Goal: Task Accomplishment & Management: Complete application form

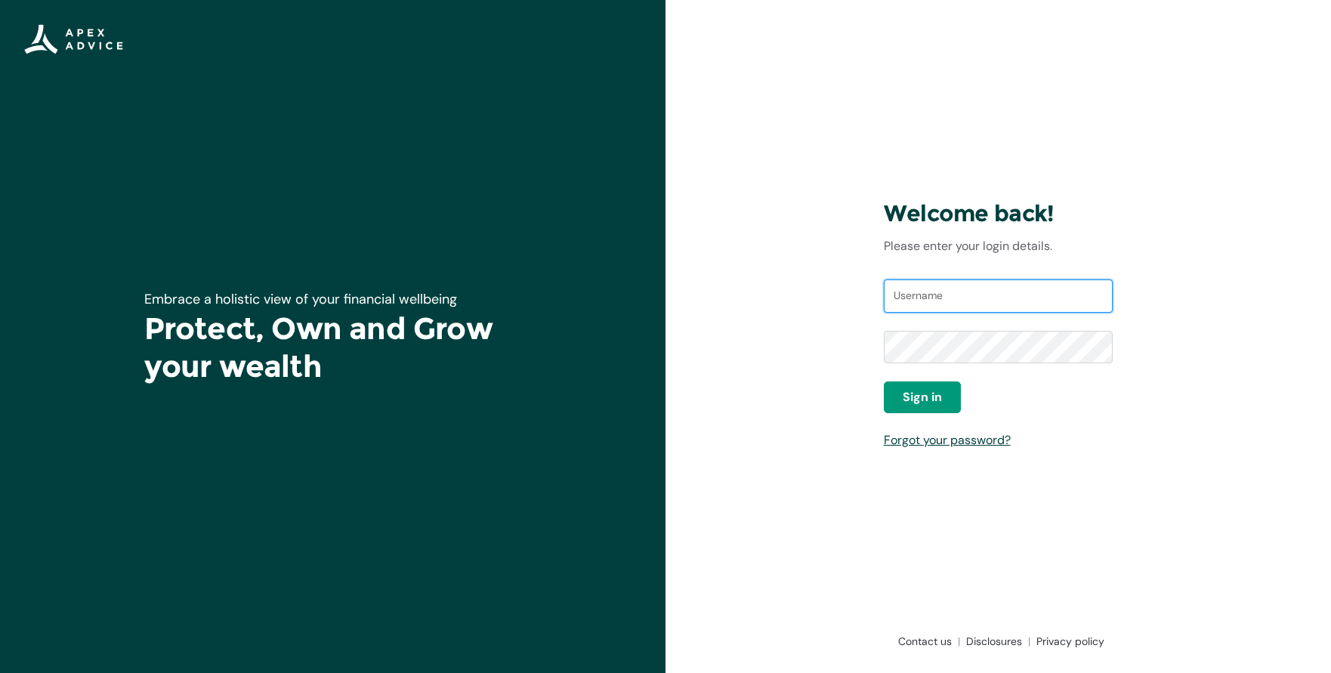
click at [945, 298] on input "Username" at bounding box center [999, 295] width 230 height 33
type input "[EMAIL_ADDRESS][DOMAIN_NAME]"
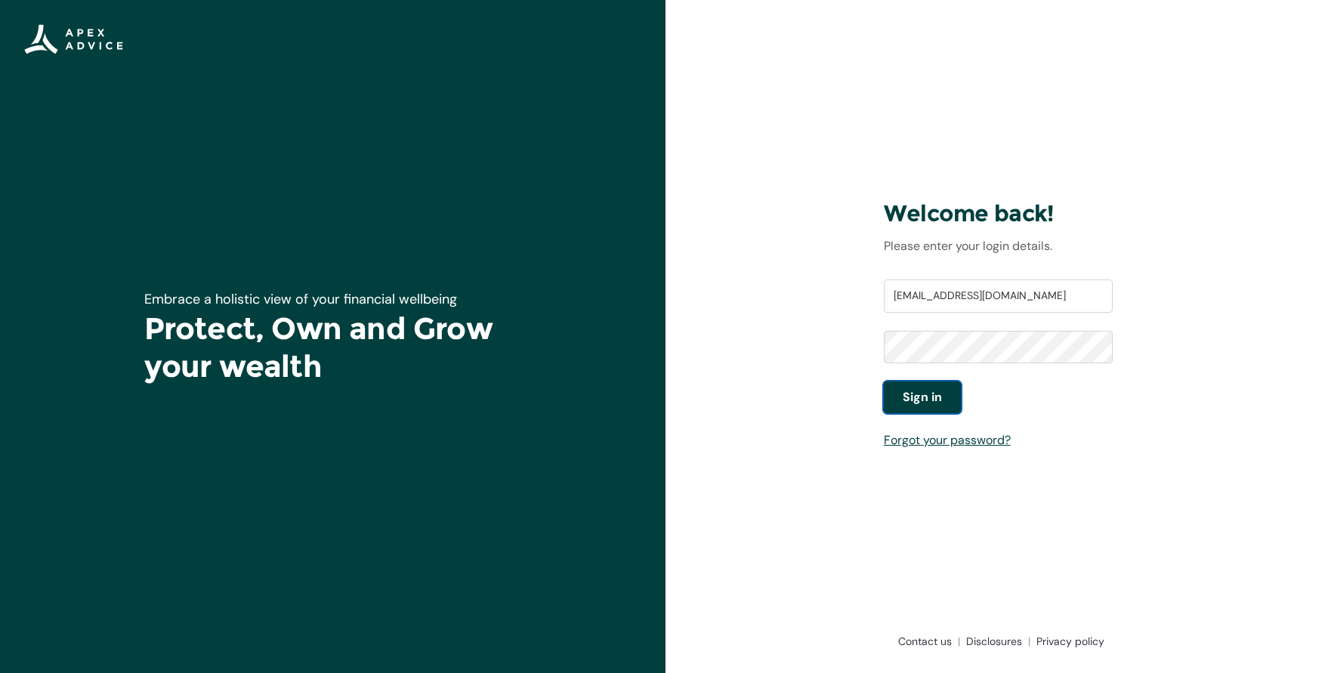
click at [933, 396] on span "Sign in" at bounding box center [921, 397] width 39 height 18
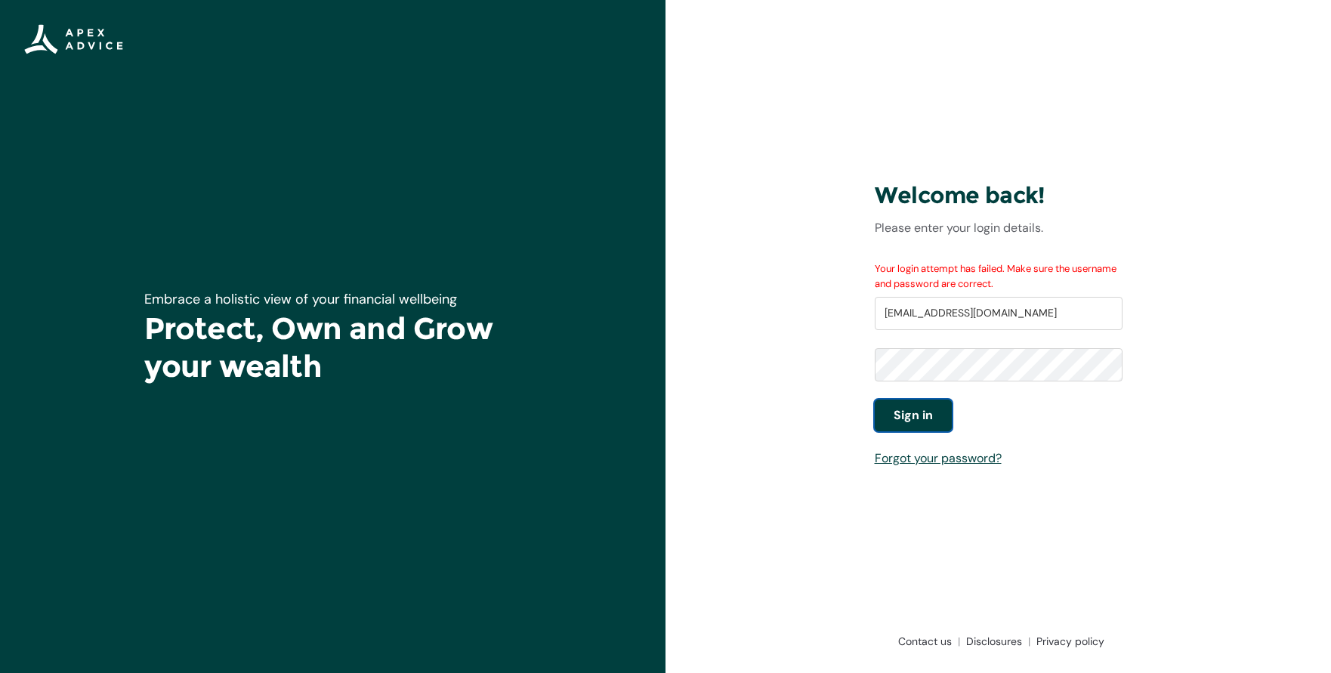
click at [925, 409] on span "Sign in" at bounding box center [912, 415] width 39 height 18
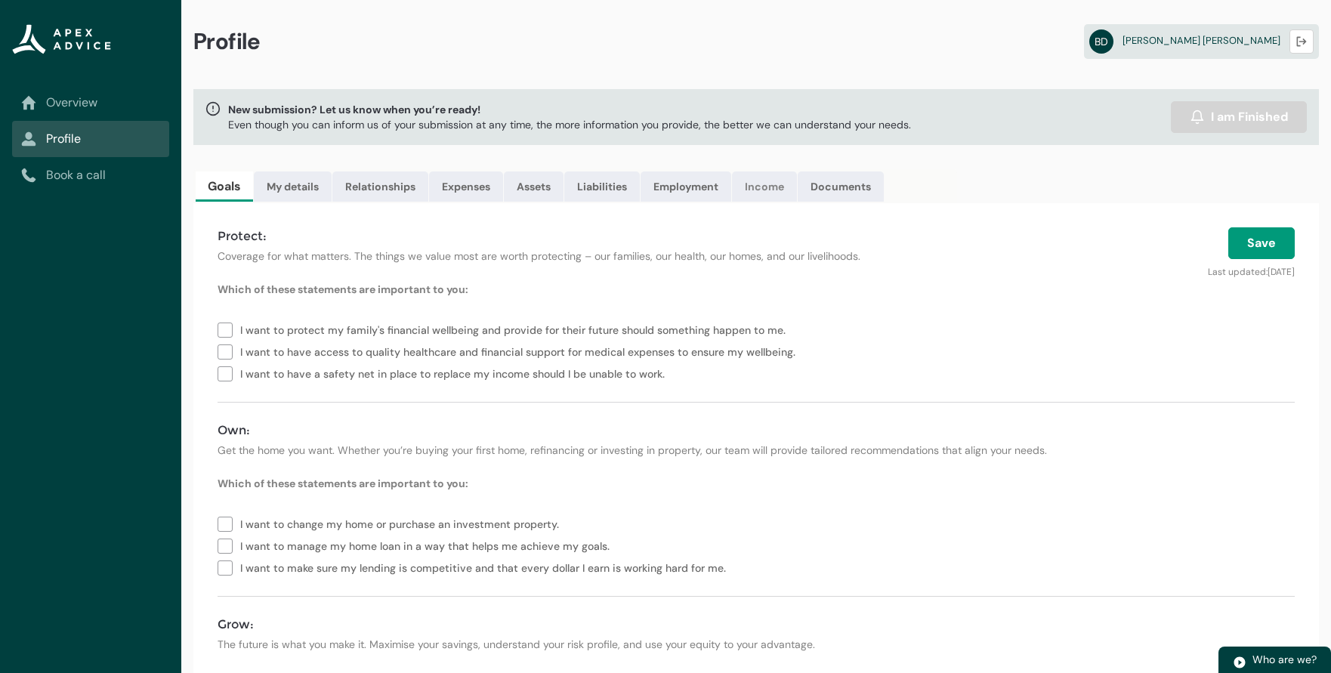
click at [770, 184] on link "Income" at bounding box center [764, 186] width 65 height 30
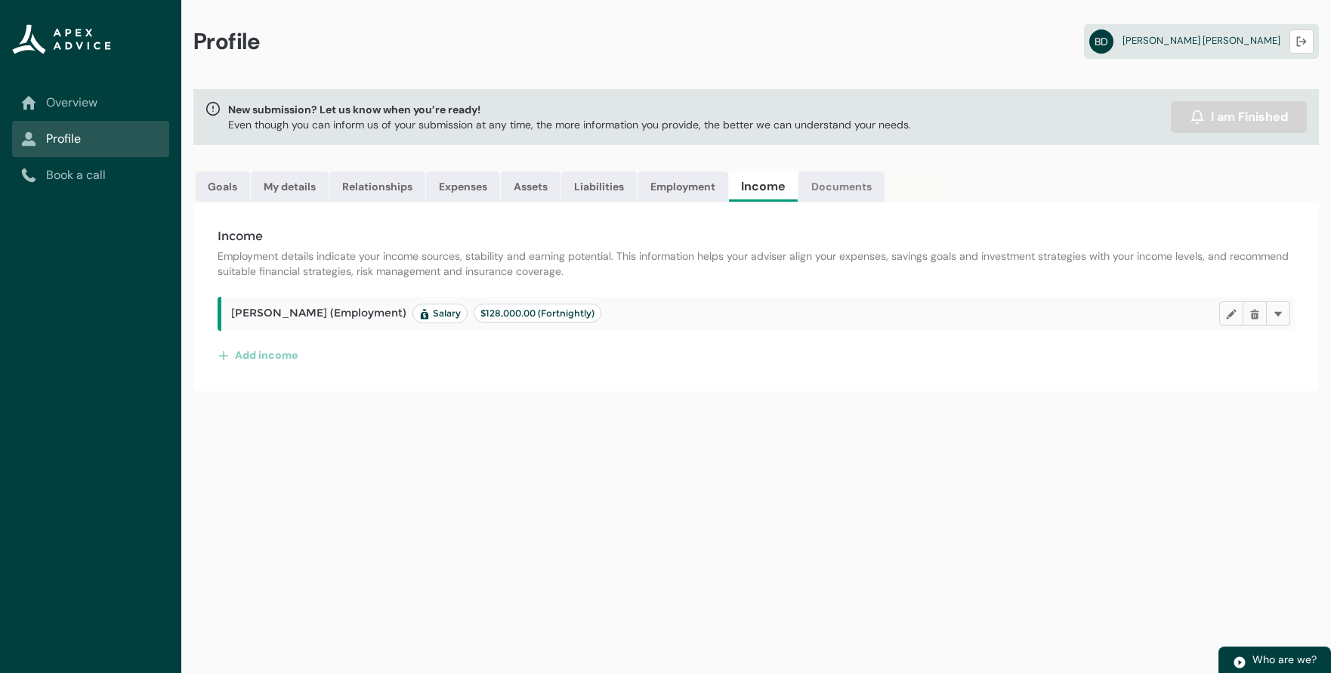
click at [845, 185] on link "Documents" at bounding box center [841, 186] width 86 height 30
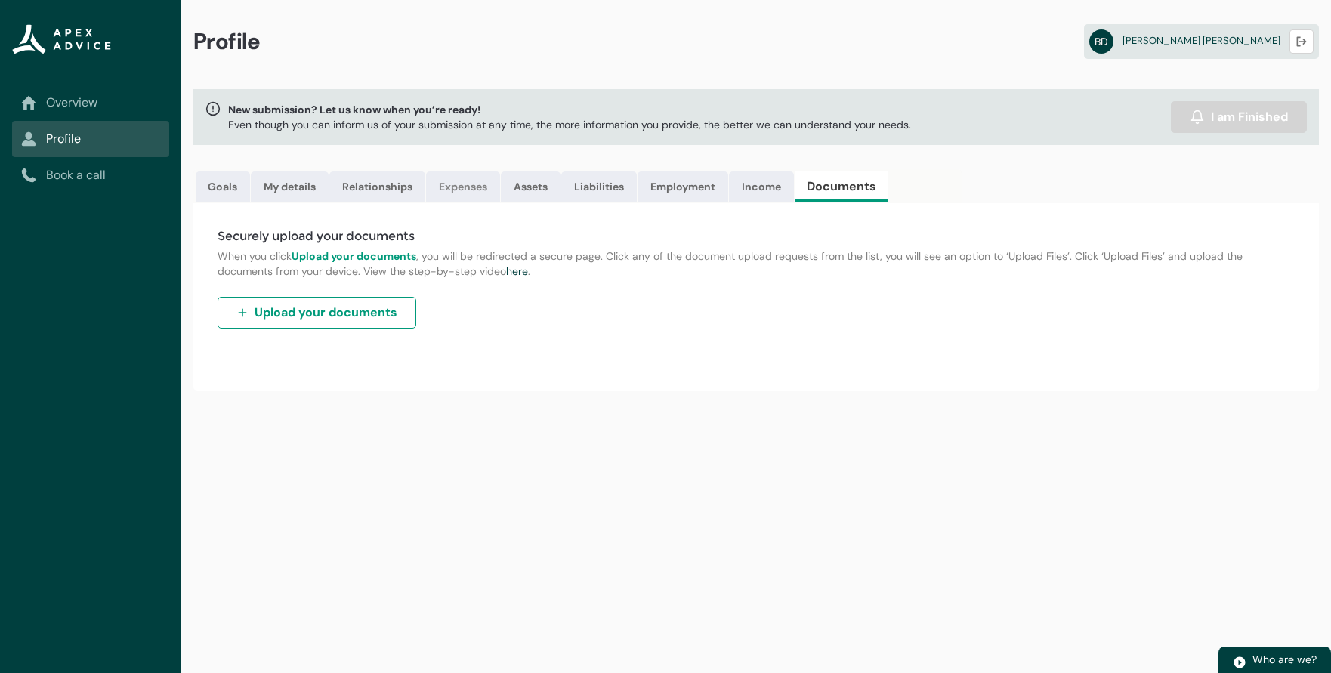
click at [476, 189] on link "Expenses" at bounding box center [463, 186] width 74 height 30
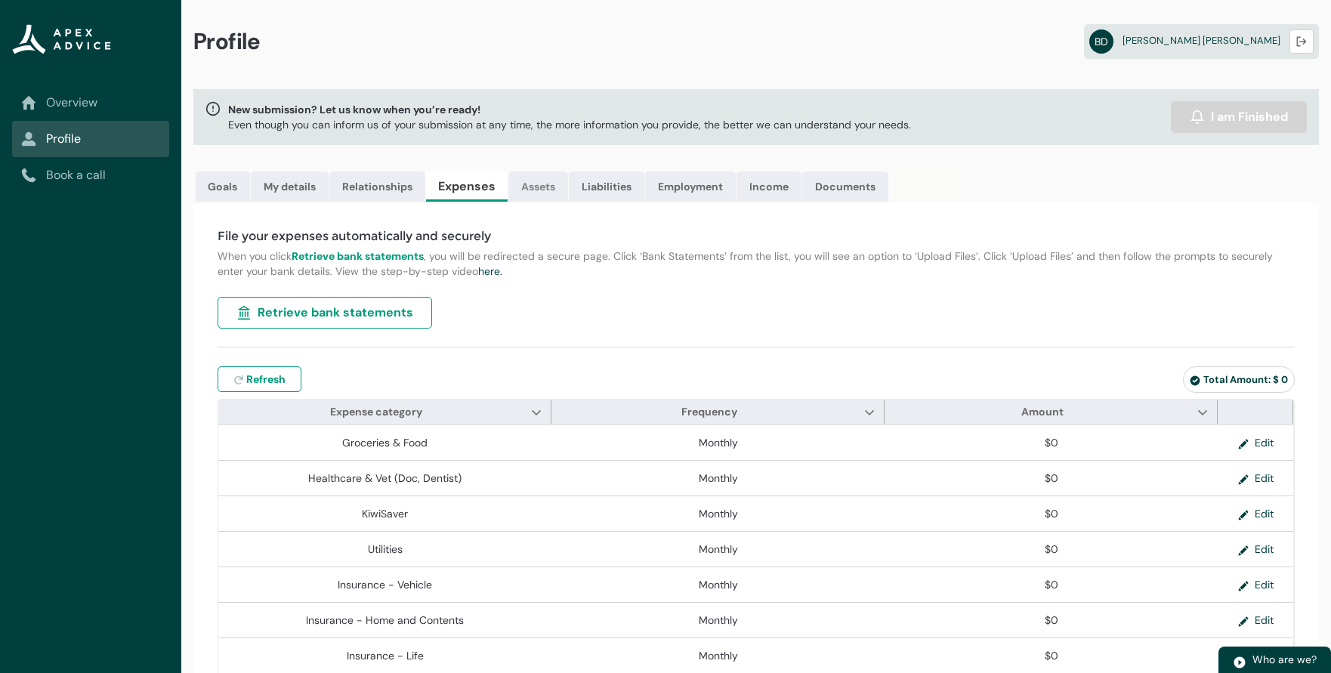
click at [541, 182] on link "Assets" at bounding box center [538, 186] width 60 height 30
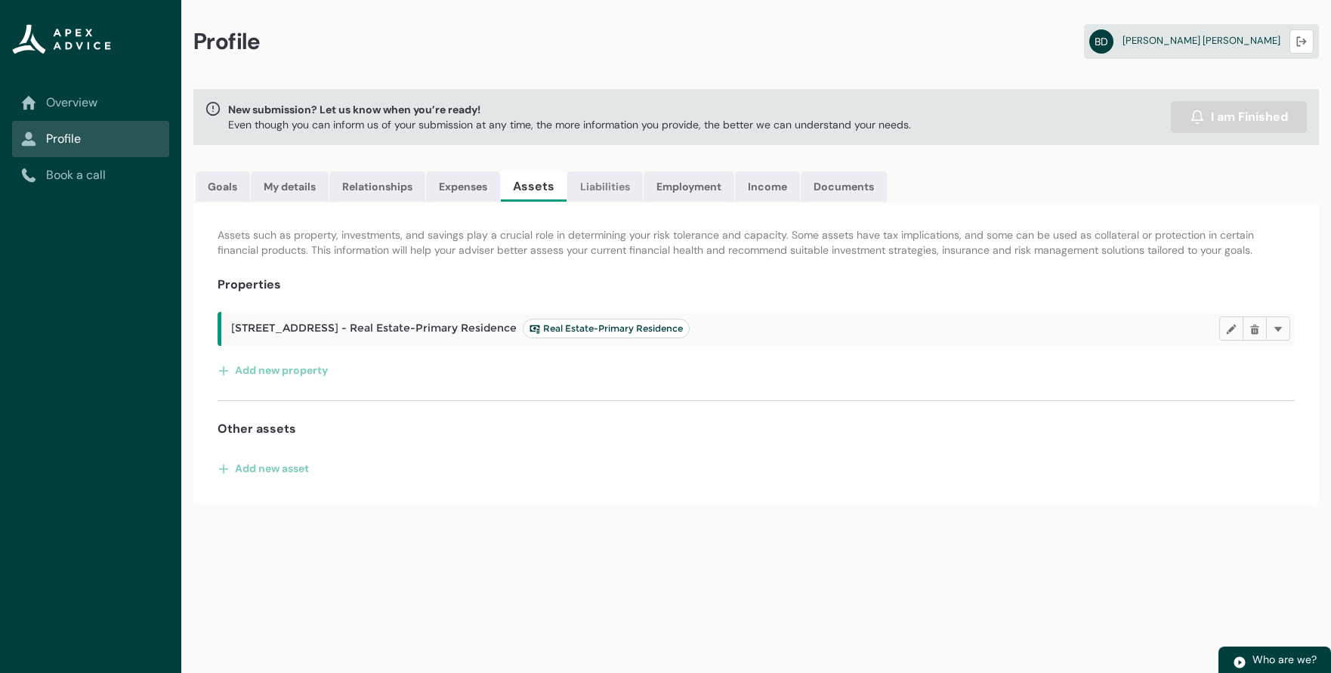
click at [610, 192] on link "Liabilities" at bounding box center [605, 186] width 76 height 30
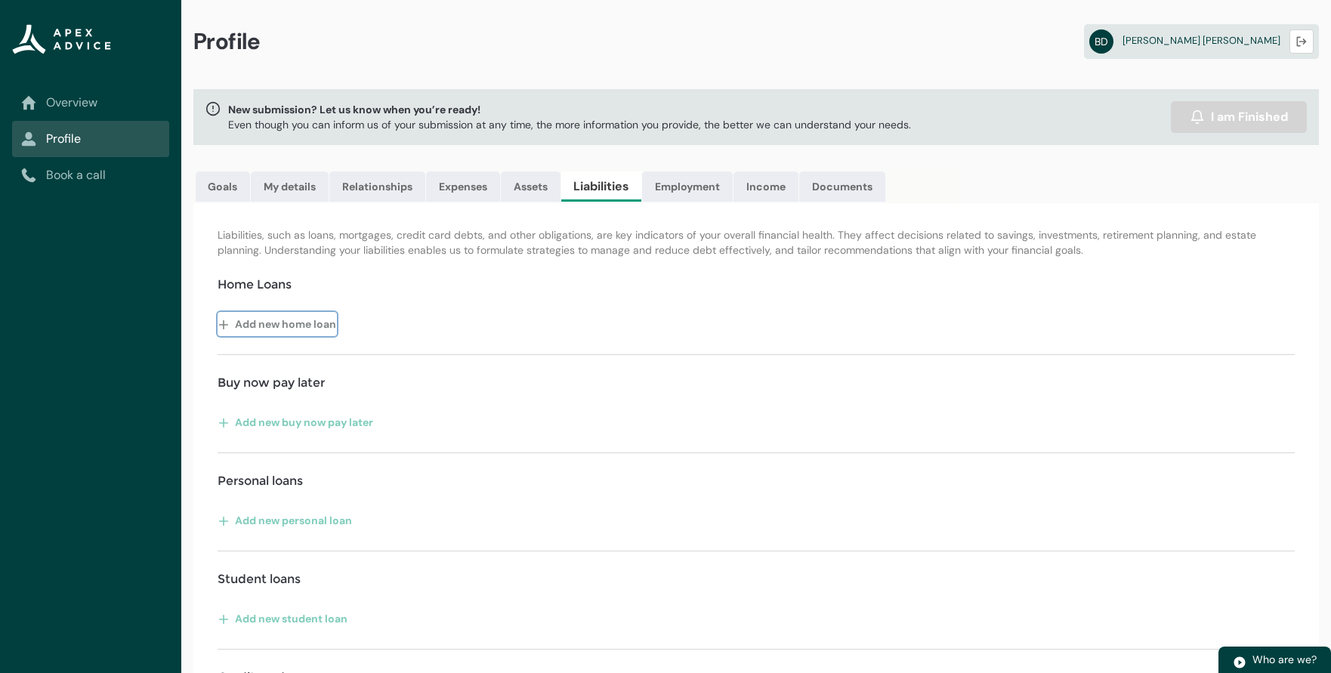
click at [282, 329] on button "Add new home loan" at bounding box center [276, 324] width 119 height 24
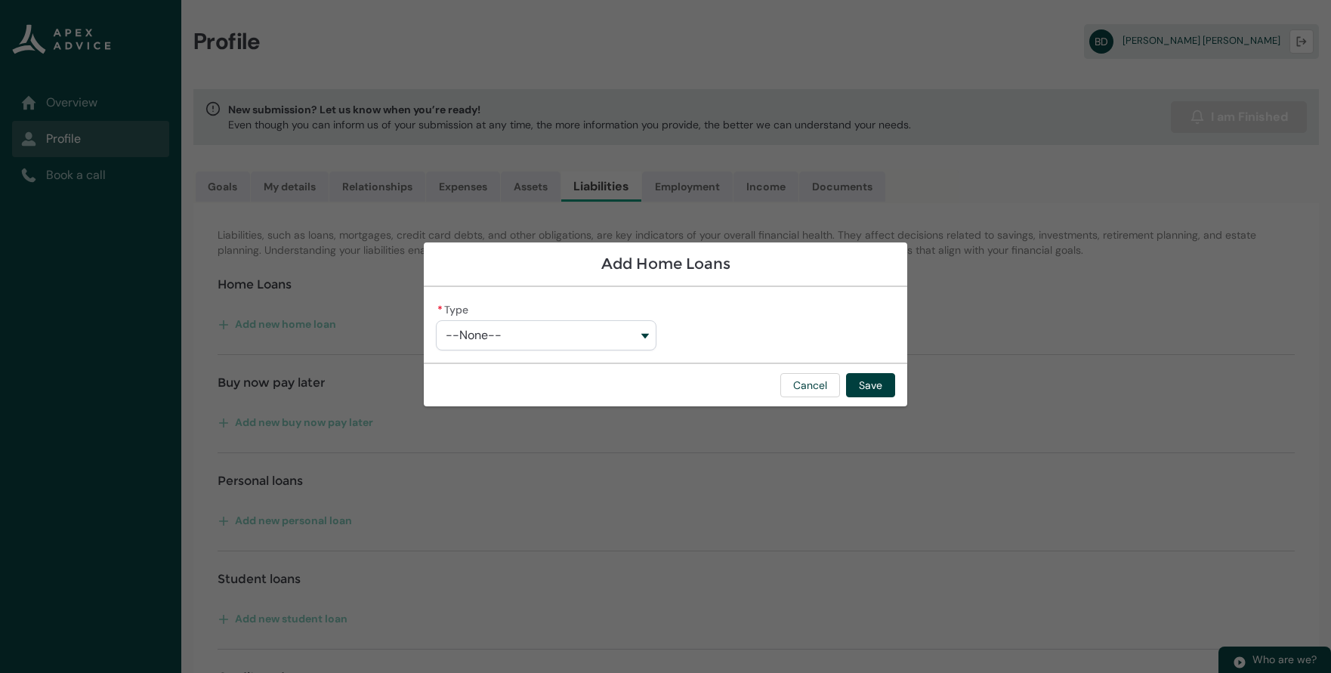
click at [614, 329] on button "--None--" at bounding box center [546, 335] width 221 height 30
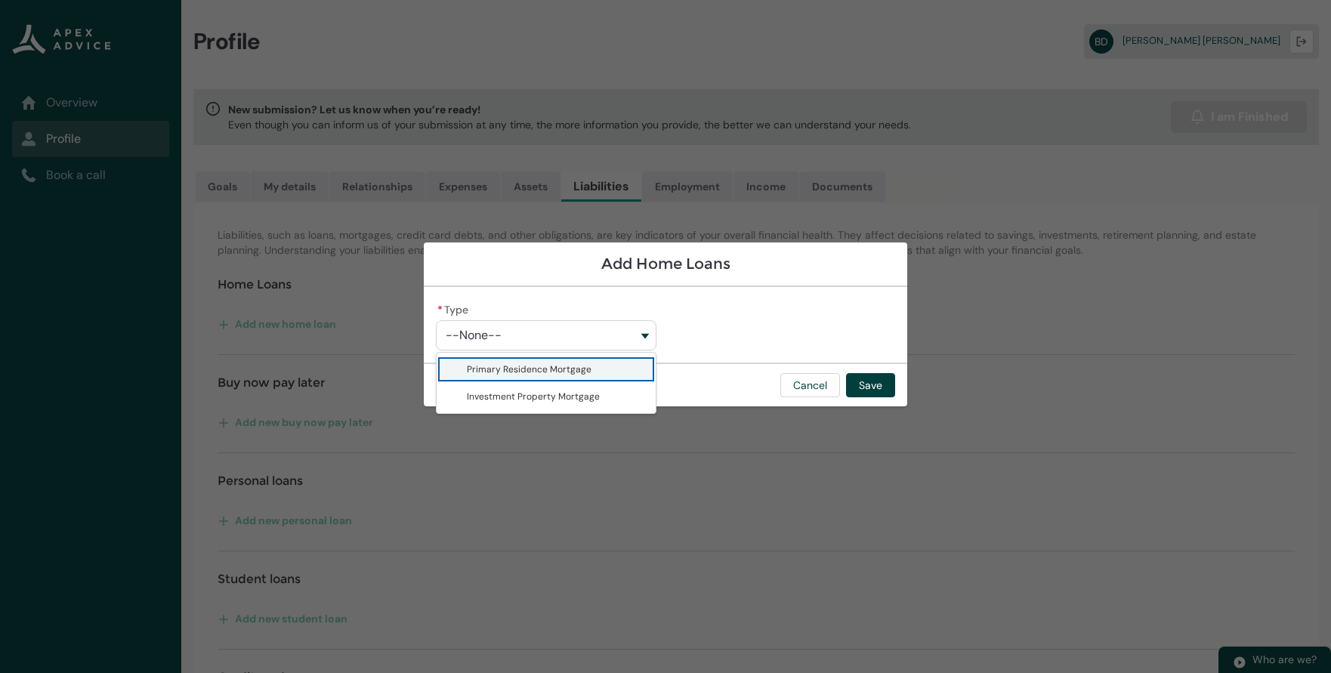
click at [589, 366] on span "Primary Residence Mortgage" at bounding box center [557, 369] width 180 height 15
type lightning-combobox "Primary Residence Mortgage"
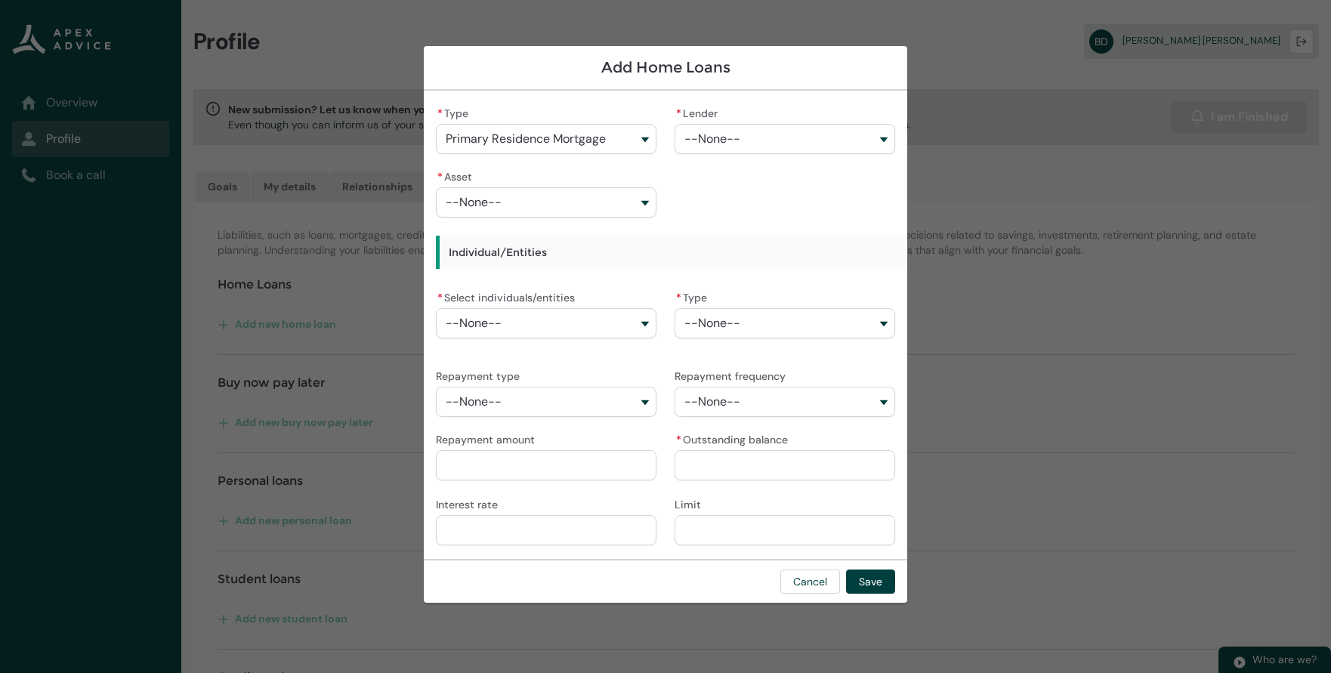
click at [729, 137] on span "--None--" at bounding box center [712, 139] width 56 height 14
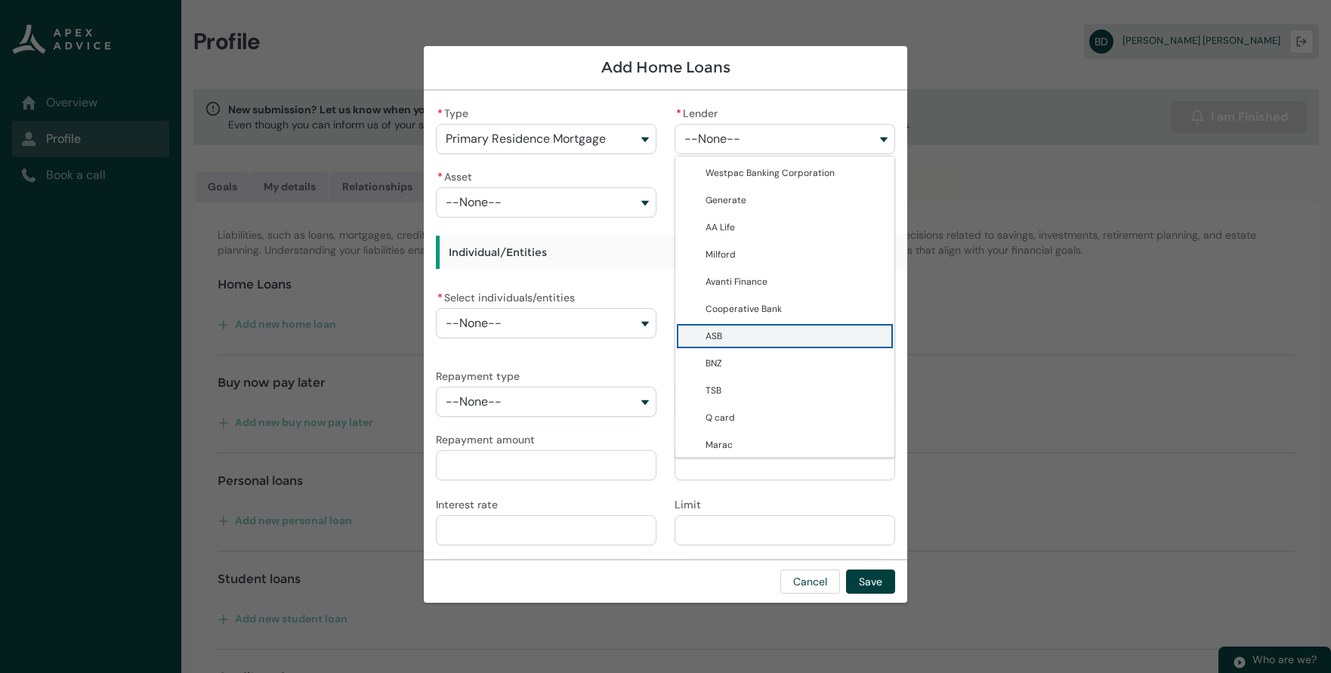
click at [723, 330] on span "ASB" at bounding box center [795, 336] width 180 height 15
type lightning-combobox "0017F0000107f3IQAQ"
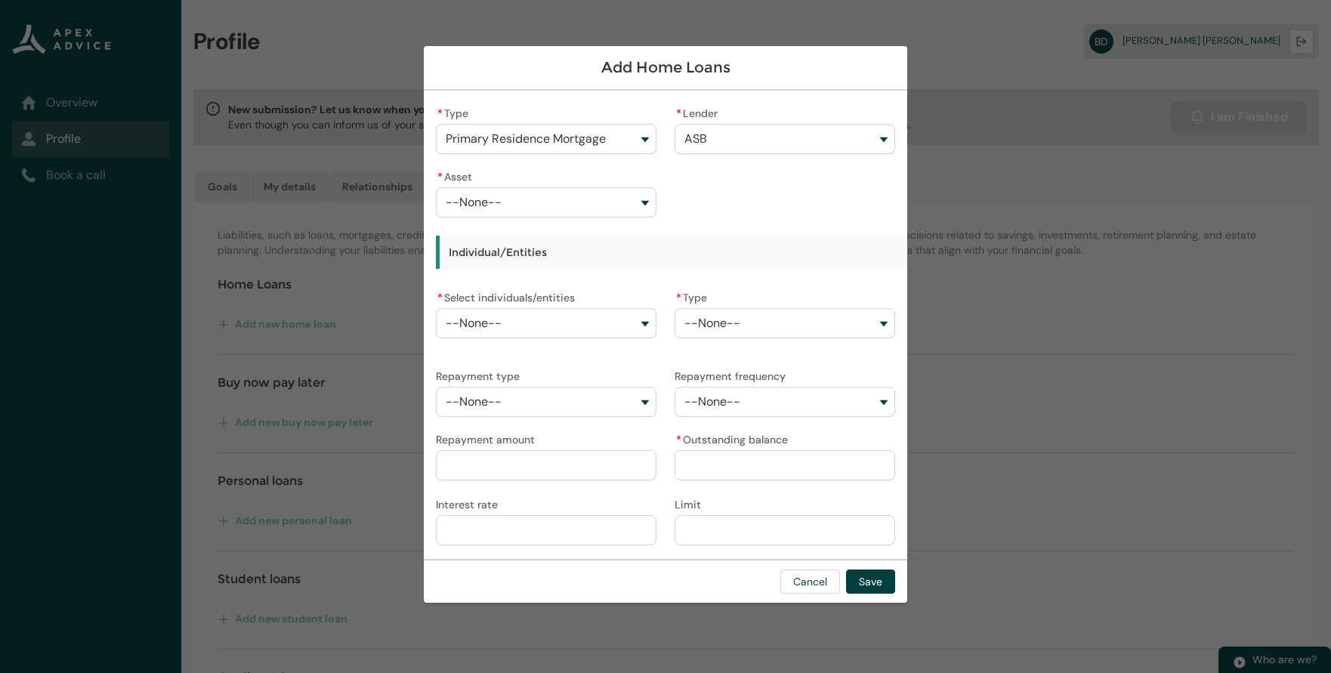
click at [609, 200] on button "--None--" at bounding box center [546, 202] width 221 height 30
click at [588, 233] on span "109 Cypress Drive - Real Estate-Primary Residence" at bounding box center [556, 243] width 178 height 27
type lightning-combobox "a08Q90000165XnNIAU"
click at [570, 320] on button "--None--" at bounding box center [546, 323] width 221 height 30
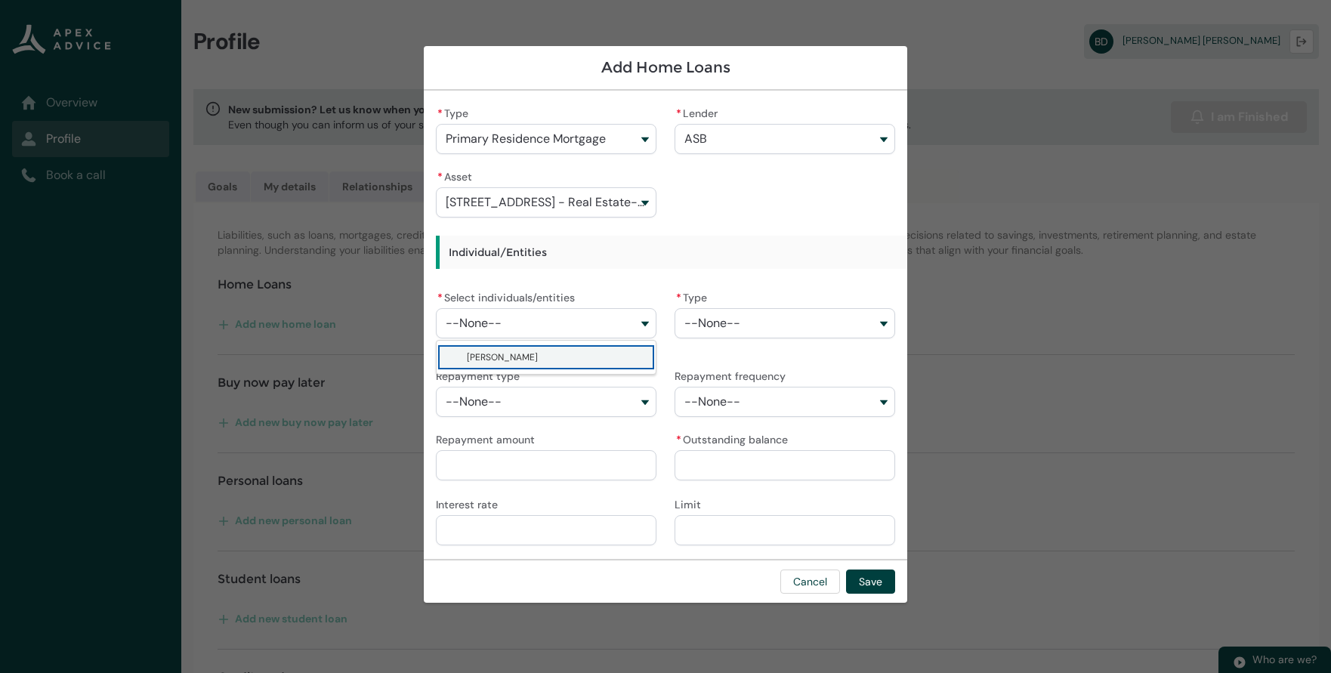
click at [538, 353] on span "Thomas Brent Dickens" at bounding box center [502, 357] width 71 height 12
type lightning-combobox "001Q900000xsoqfIAA"
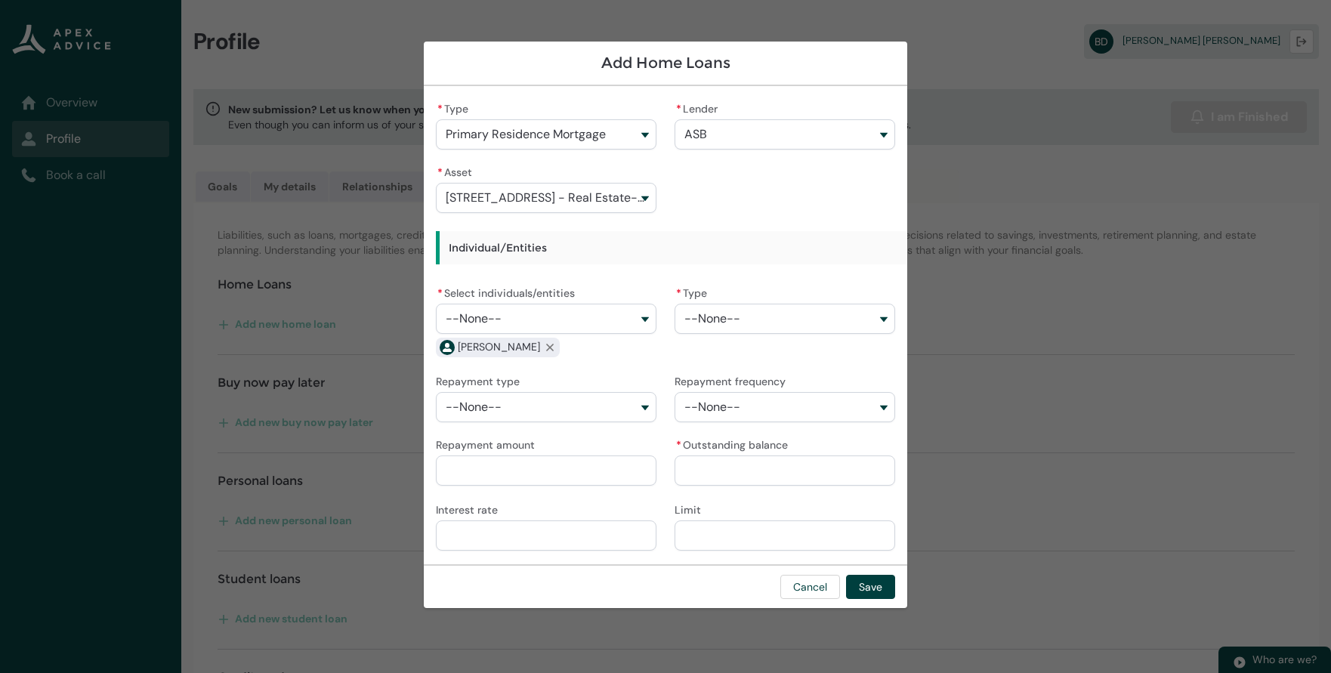
click at [776, 321] on button "--None--" at bounding box center [784, 319] width 221 height 30
click at [735, 380] on span "Floating" at bounding box center [722, 379] width 34 height 12
type lightning-combobox "Floating"
click at [625, 405] on button "--None--" at bounding box center [546, 407] width 221 height 30
click at [584, 449] on lightning-base-combobox-item "Principle & Interest" at bounding box center [545, 440] width 219 height 27
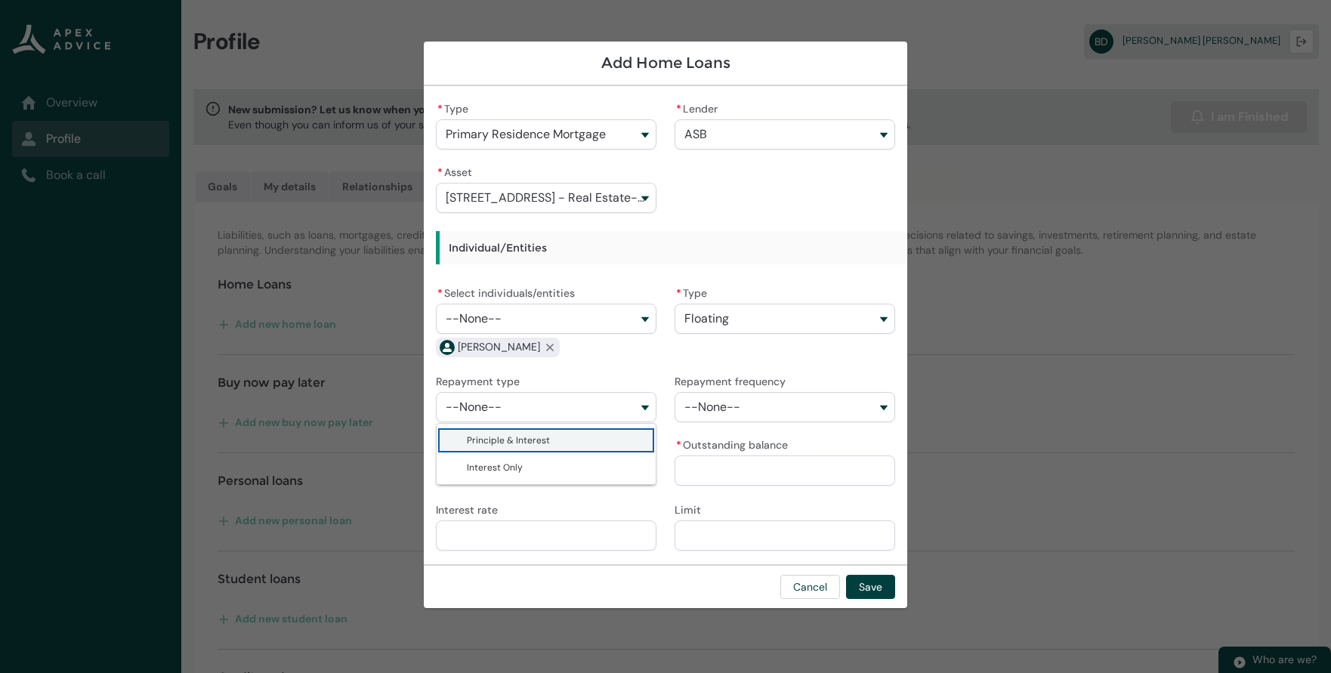
type lightning-combobox "Principle & Interest"
click at [787, 403] on button "--None--" at bounding box center [784, 407] width 221 height 30
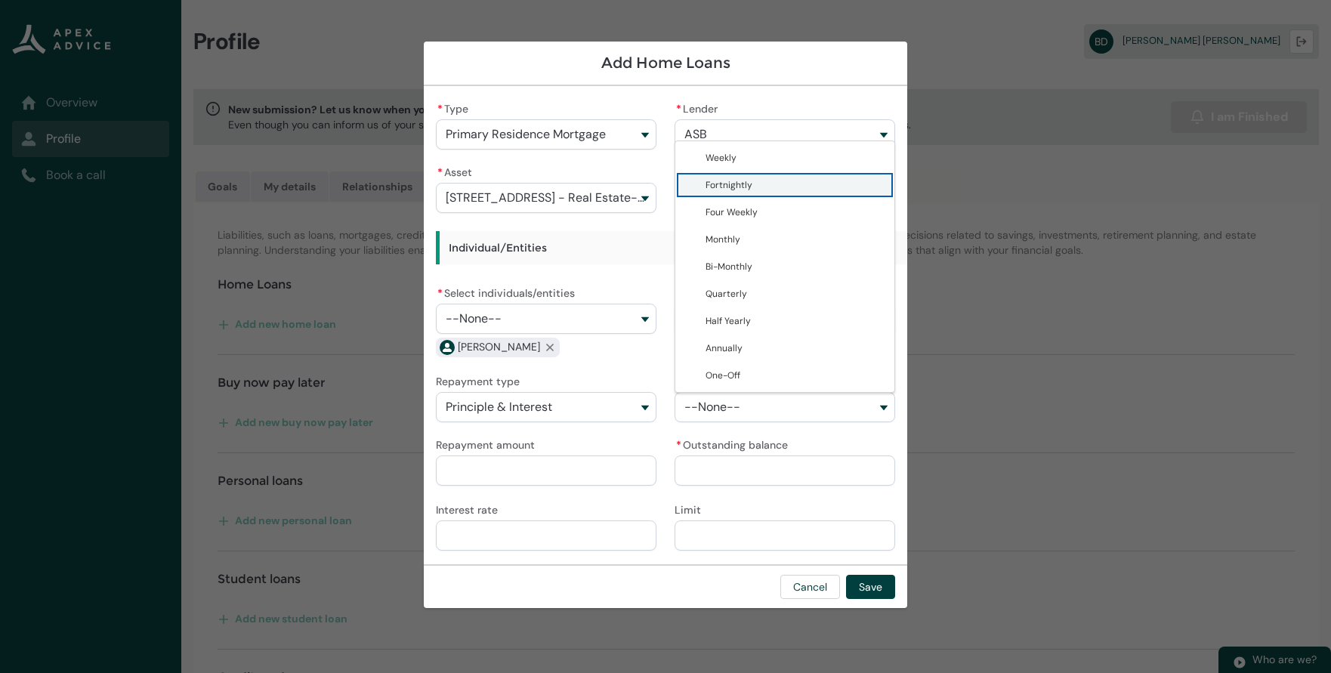
click at [780, 193] on lightning-base-combobox-item "Fortnightly" at bounding box center [784, 184] width 219 height 27
type lightning-combobox "Fortnightly"
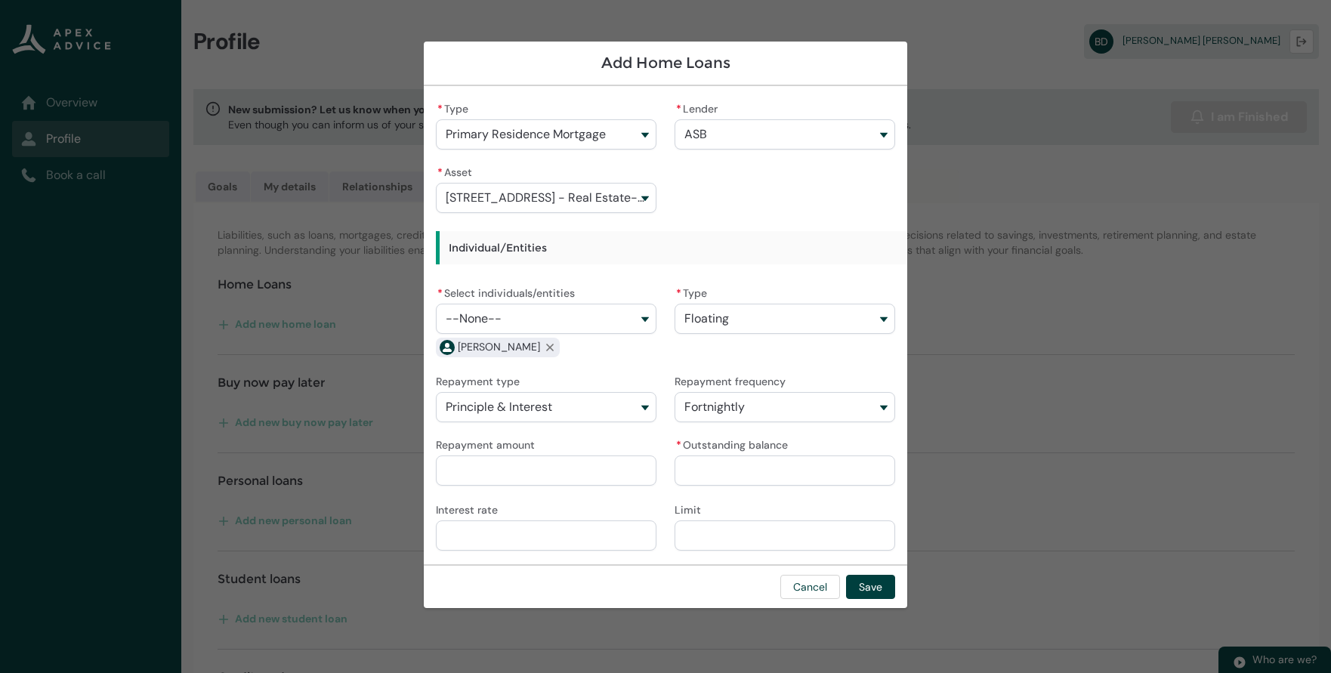
click at [748, 472] on input "* Outstanding balance" at bounding box center [784, 470] width 221 height 30
type lightning-primitive-input-simple "5"
type input "*"
type lightning-primitive-input-simple "50"
type input "**"
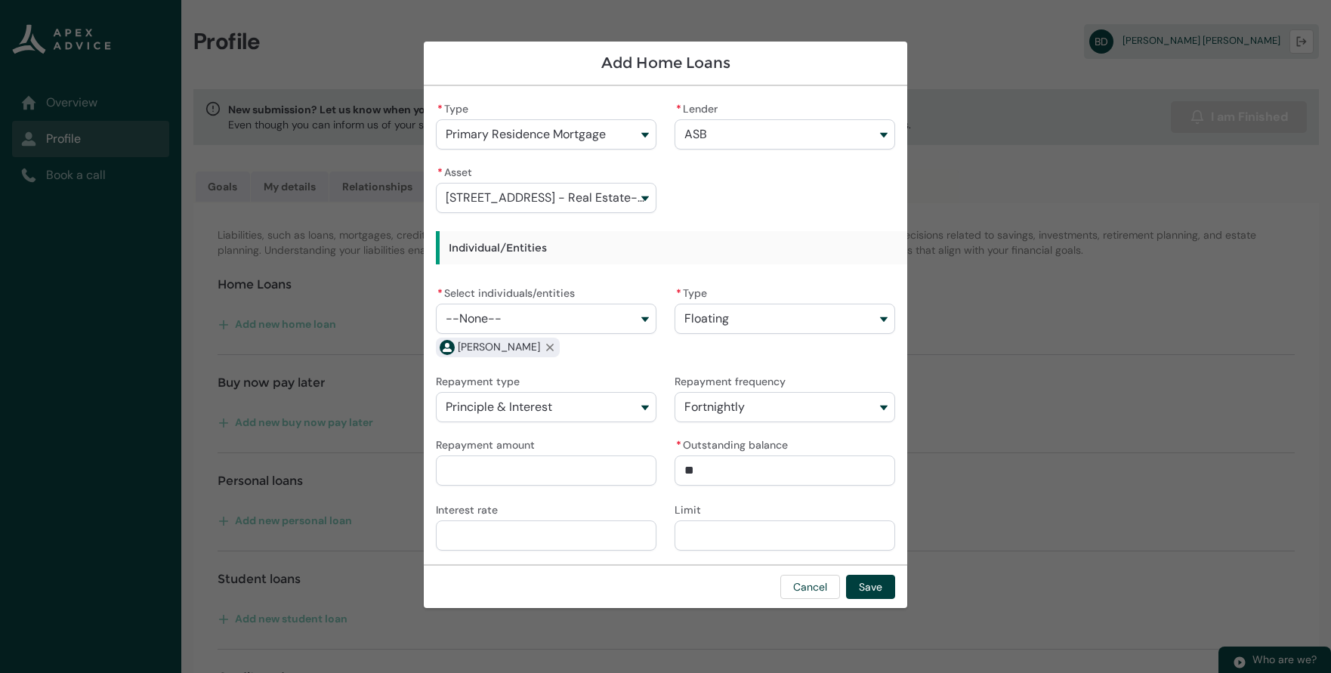
type lightning-primitive-input-simple "500"
type input "***"
type lightning-primitive-input-simple "5000"
type input "****"
type lightning-primitive-input-simple "50000"
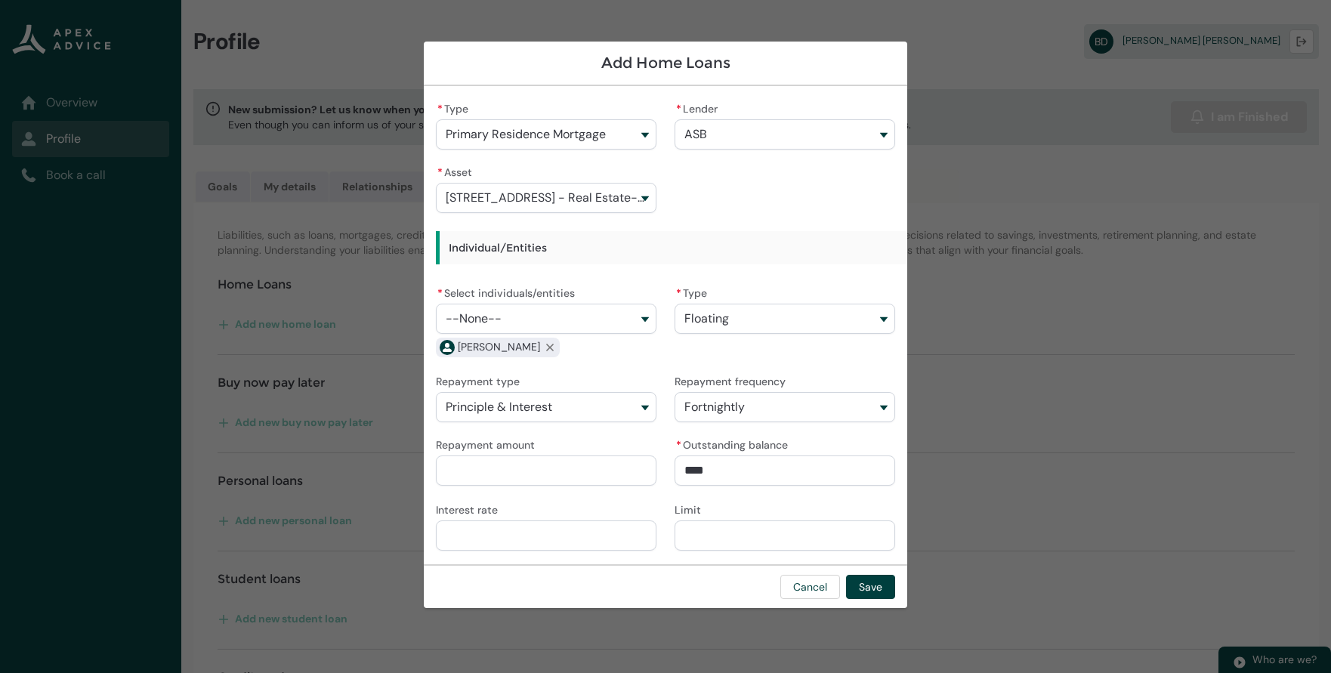
type input "*****"
type lightning-primitive-input-simple "500000"
type input "**********"
click at [871, 594] on button "Save" at bounding box center [870, 587] width 49 height 24
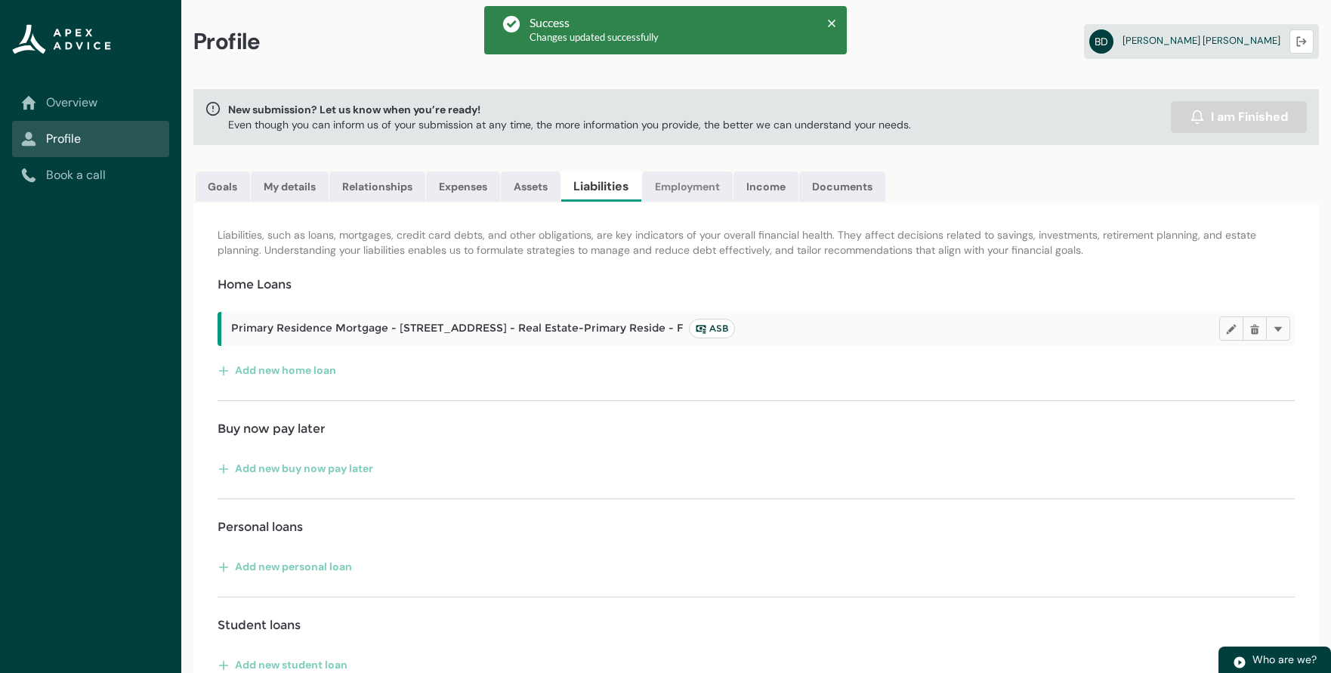
click at [711, 186] on link "Employment" at bounding box center [687, 186] width 91 height 30
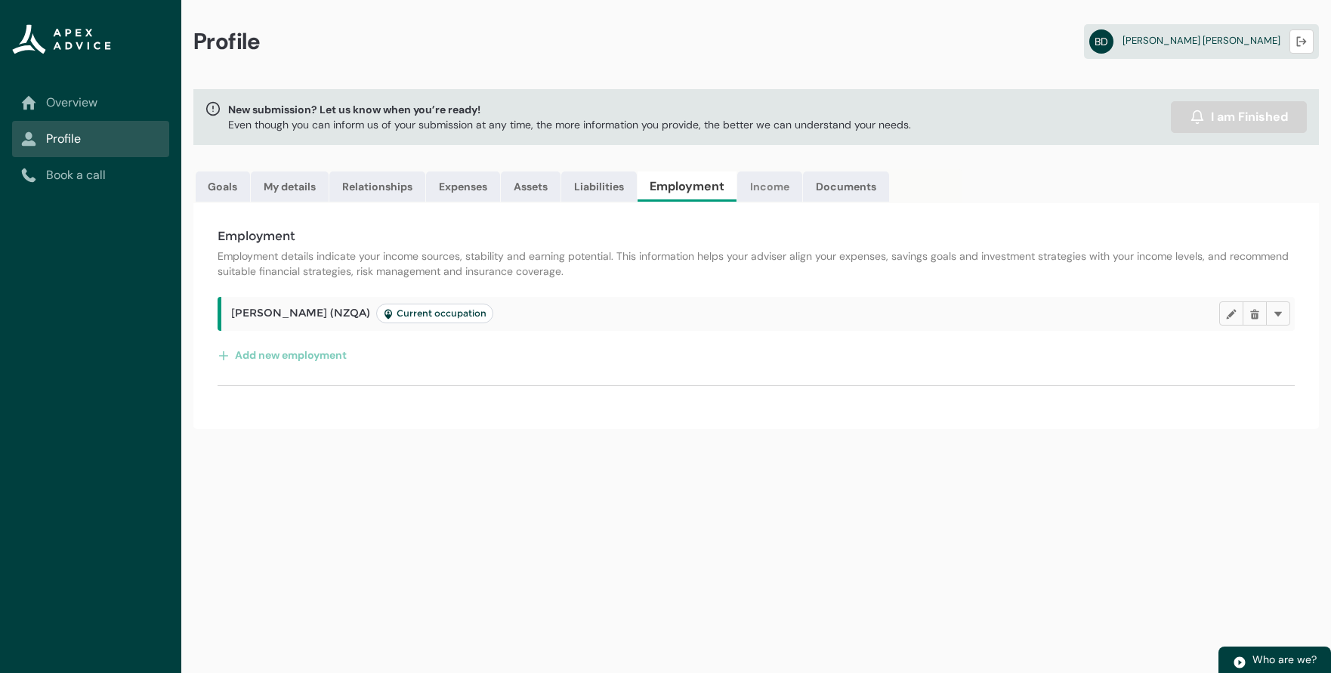
click at [770, 189] on link "Income" at bounding box center [769, 186] width 65 height 30
click at [840, 184] on link "Documents" at bounding box center [841, 186] width 86 height 30
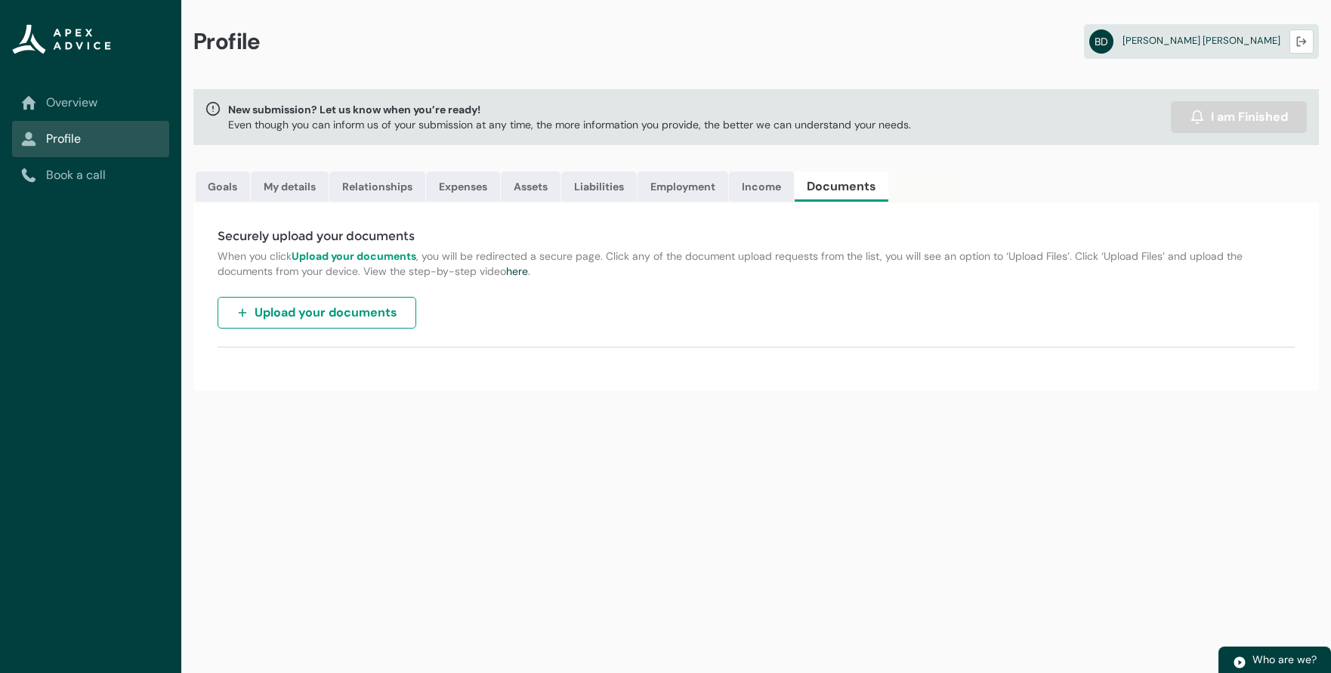
click at [373, 315] on span "Upload your documents" at bounding box center [325, 313] width 143 height 18
